Goal: Task Accomplishment & Management: Manage account settings

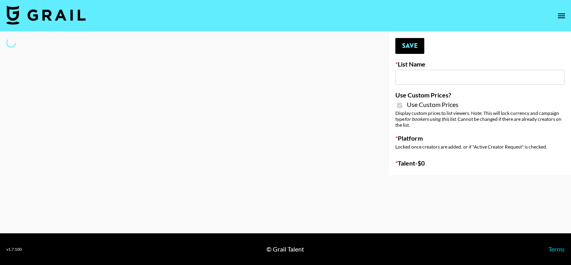
type input "Wavytalk ([DATE])"
checkbox input "true"
select select "Brand"
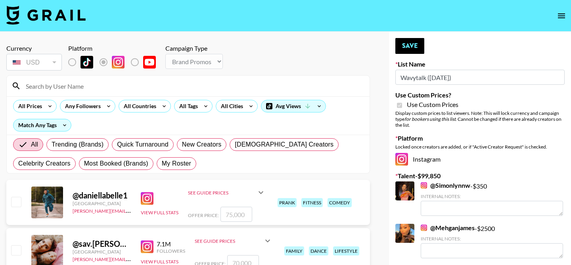
click at [183, 161] on span "My Roster" at bounding box center [176, 164] width 29 height 10
click at [162, 164] on input "My Roster" at bounding box center [162, 164] width 0 height 0
radio input "true"
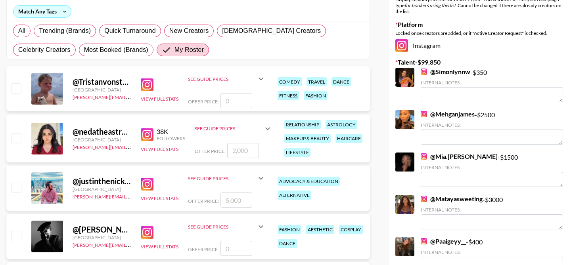
scroll to position [116, 0]
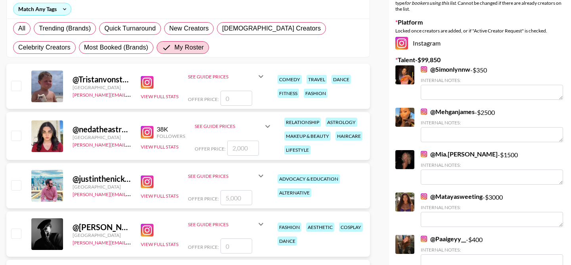
click at [17, 135] on input "checkbox" at bounding box center [16, 136] width 10 height 10
checkbox input "true"
type input "2000"
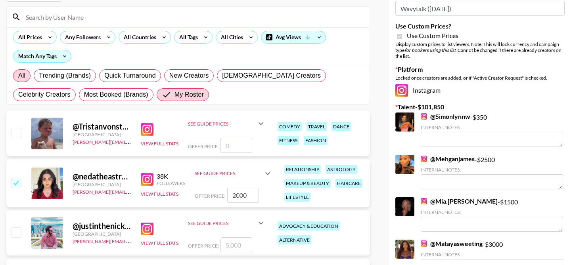
scroll to position [13, 0]
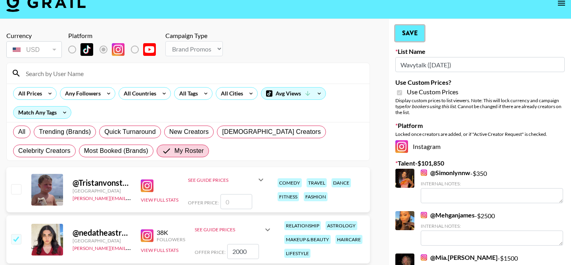
click at [413, 31] on button "Save" at bounding box center [409, 33] width 29 height 16
